Goal: Check status

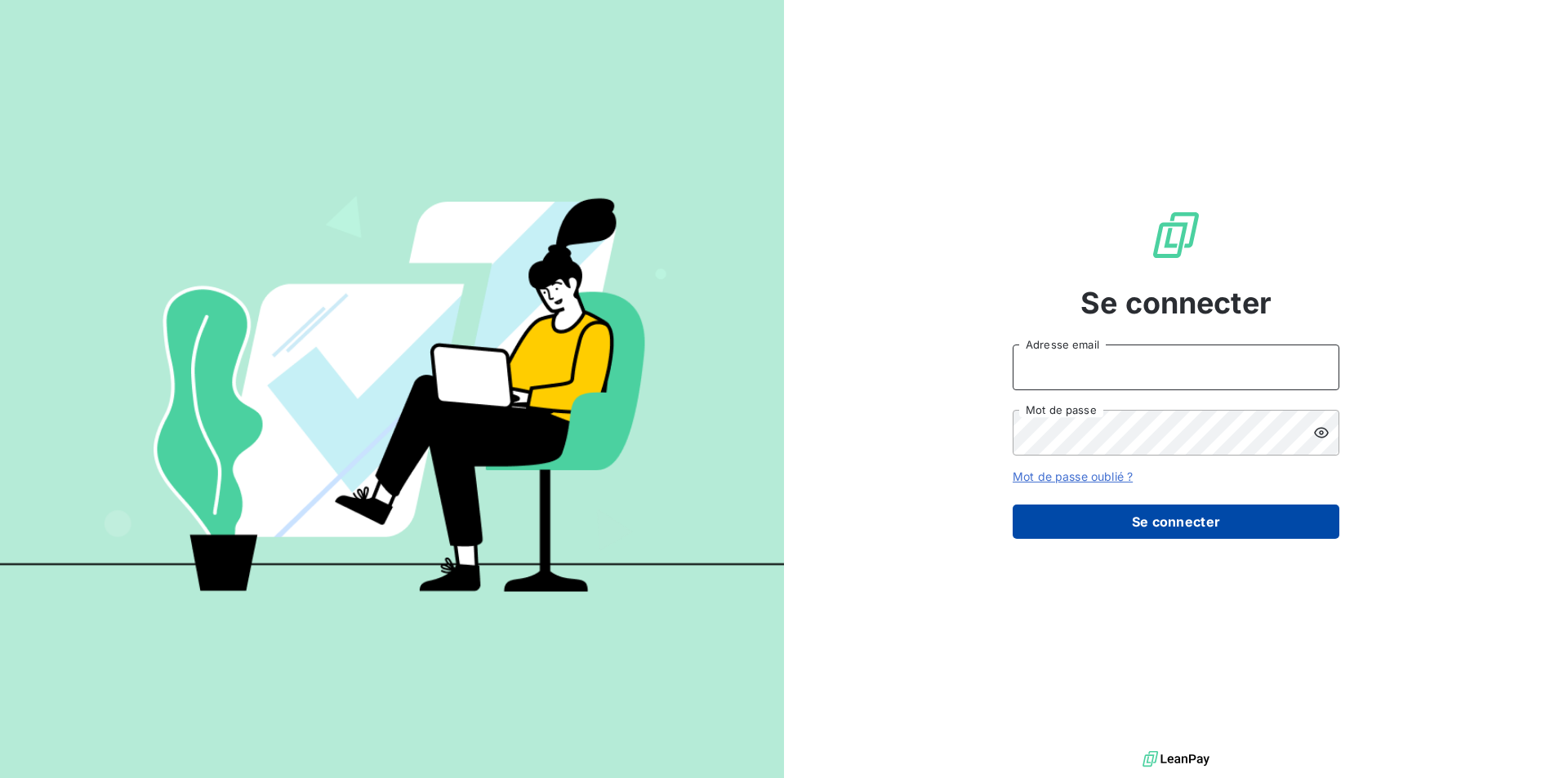
type input "[EMAIL_ADDRESS][DOMAIN_NAME]"
click at [1104, 532] on button "Se connecter" at bounding box center [1175, 522] width 326 height 35
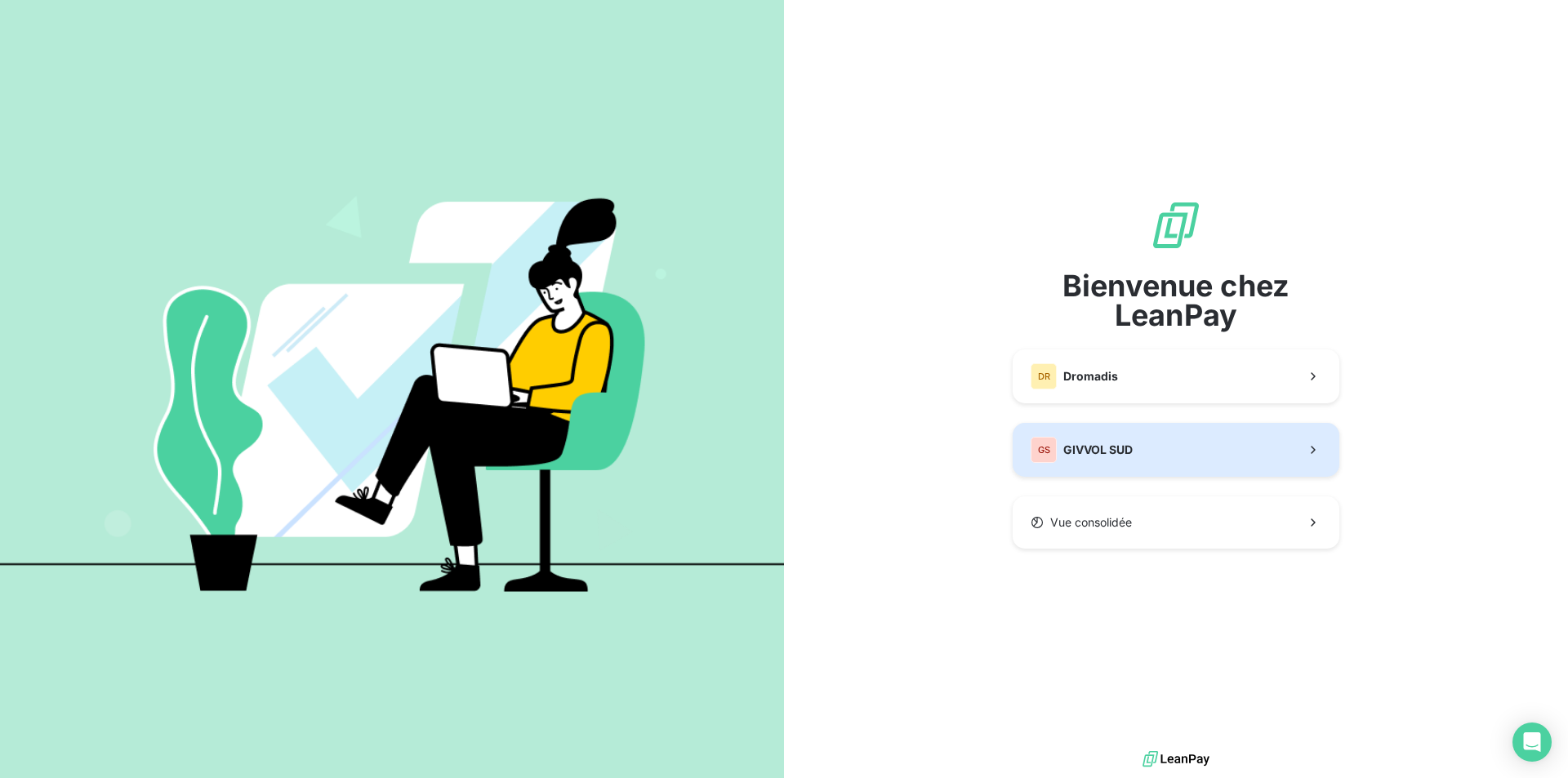
click at [1112, 443] on span "GIVVOL SUD" at bounding box center [1098, 449] width 69 height 16
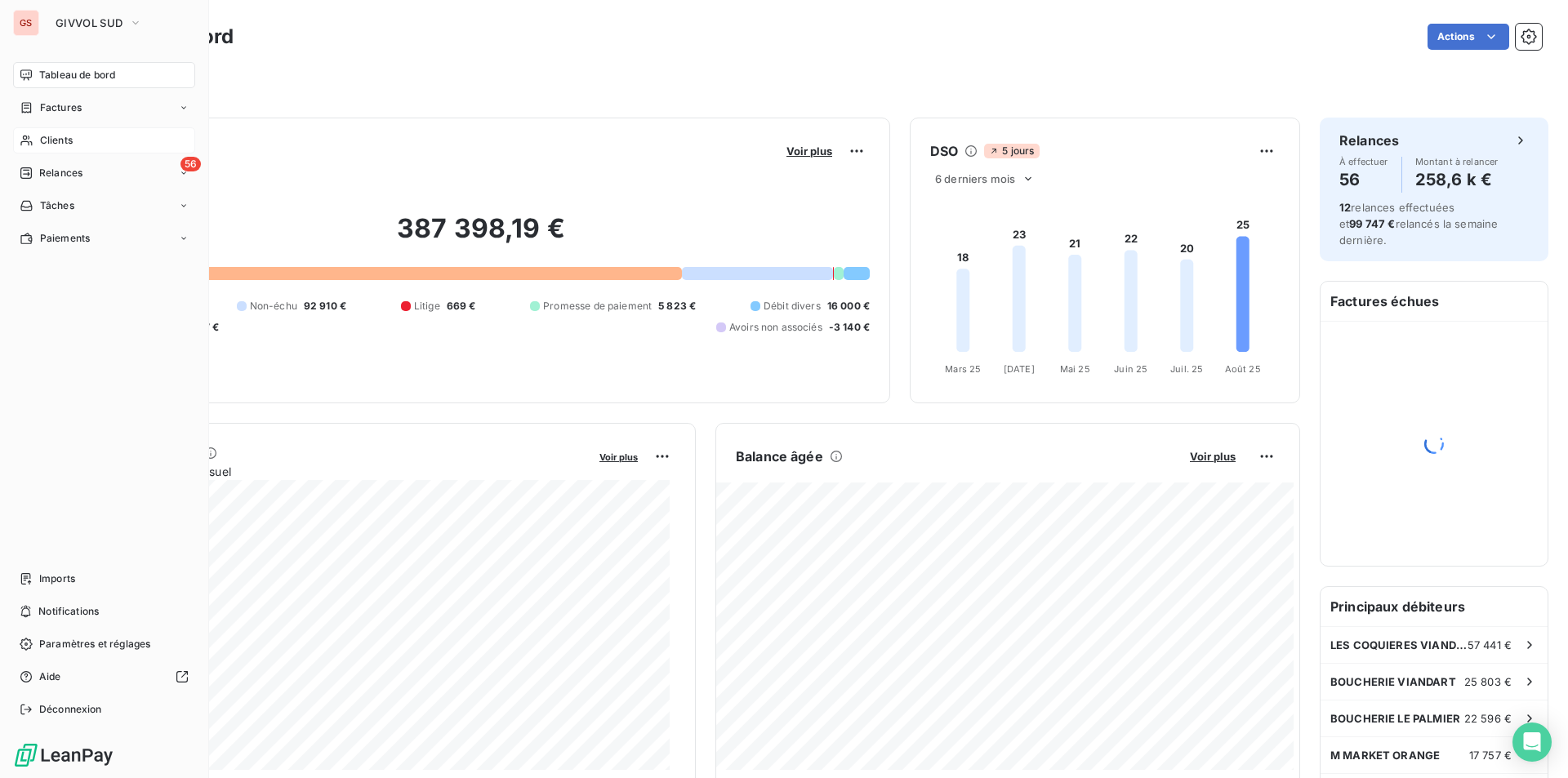
click at [56, 132] on div "Clients" at bounding box center [104, 140] width 182 height 26
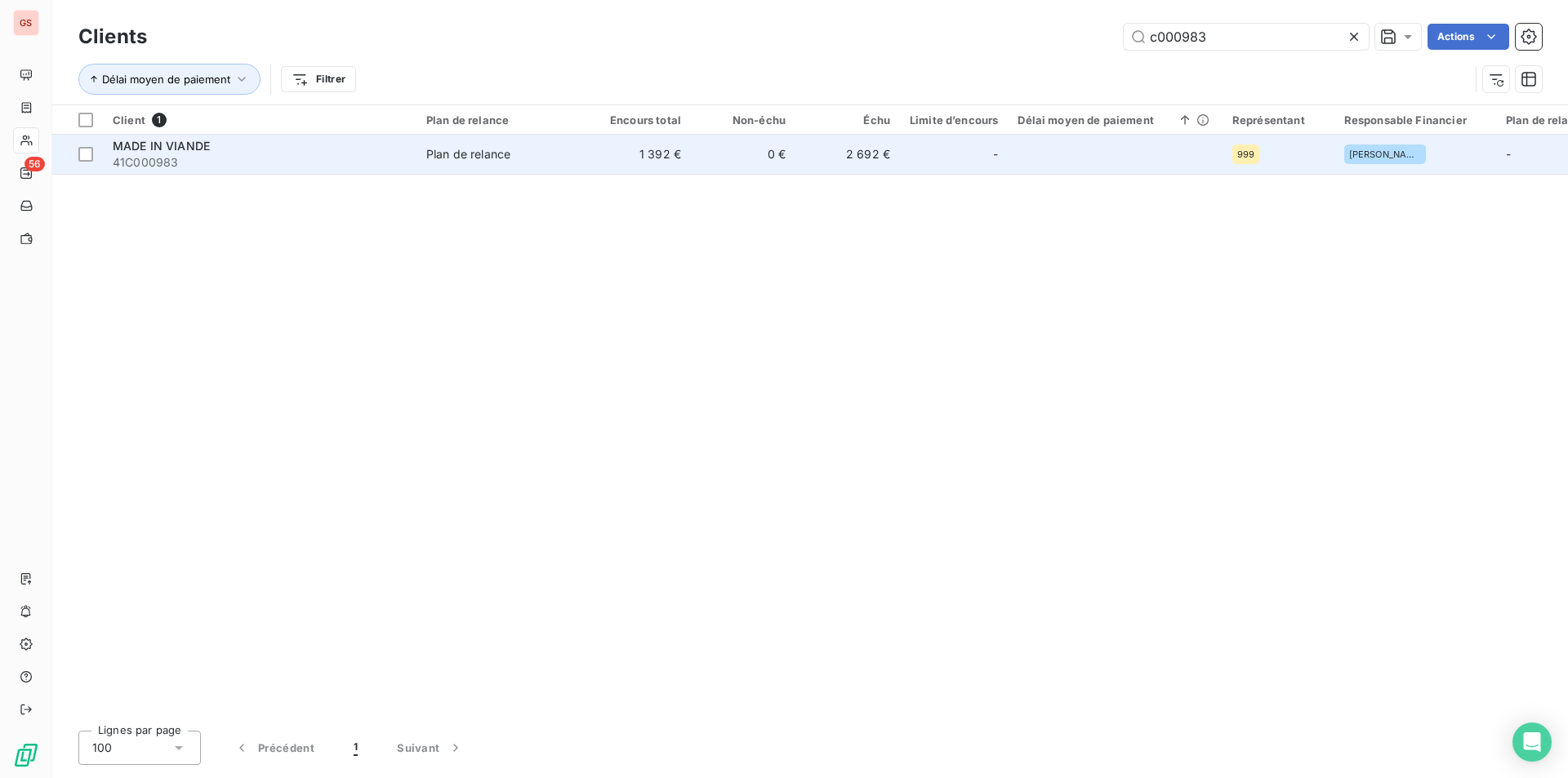
type input "c000983"
click at [234, 164] on span "41C000983" at bounding box center [260, 162] width 294 height 16
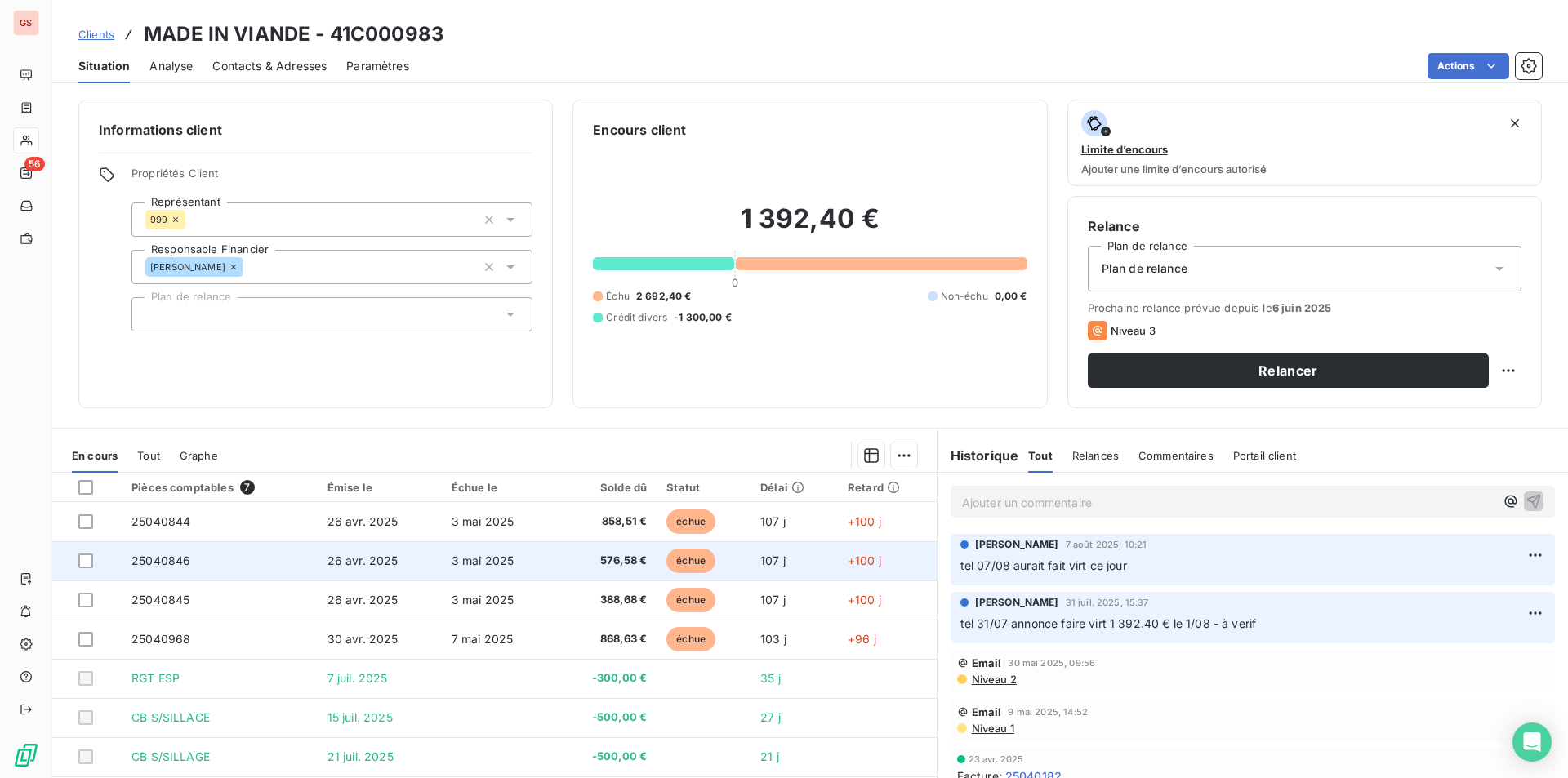
scroll to position [58, 0]
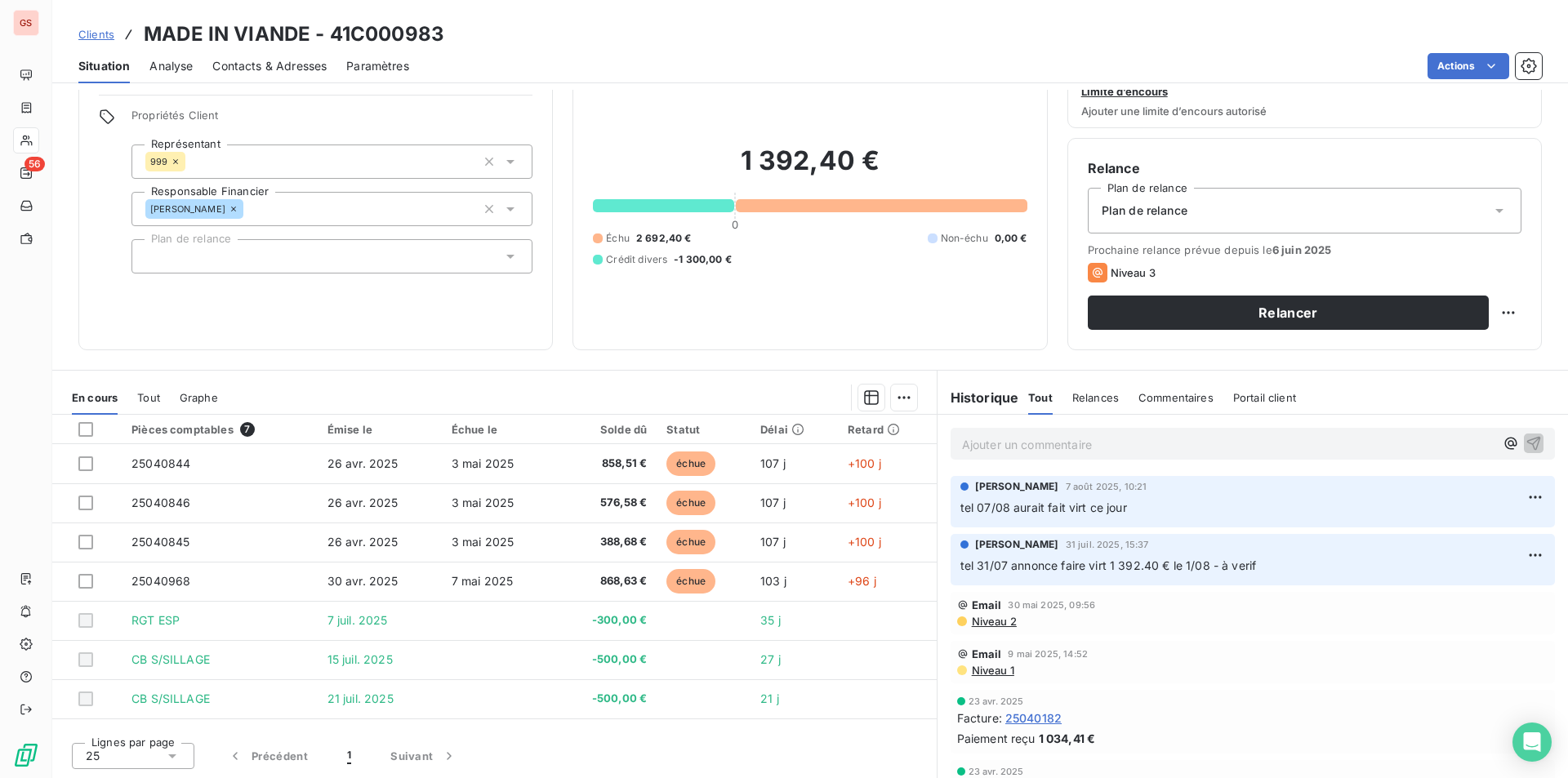
click at [1002, 432] on div "Ajouter un commentaire ﻿" at bounding box center [1253, 444] width 604 height 32
click at [997, 439] on p "Ajouter un commentaire ﻿" at bounding box center [1228, 445] width 532 height 21
click at [1525, 446] on icon "button" at bounding box center [1532, 442] width 16 height 16
